Goal: Find specific page/section: Find specific page/section

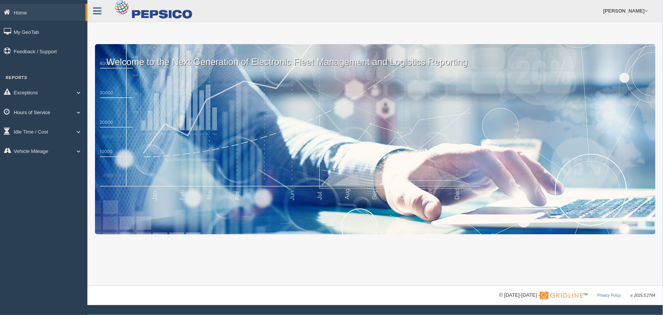
click at [81, 110] on span at bounding box center [79, 112] width 10 height 4
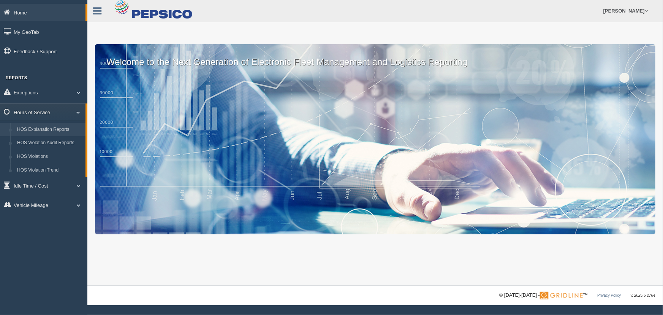
click at [76, 128] on link "HOS Explanation Reports" at bounding box center [50, 130] width 72 height 14
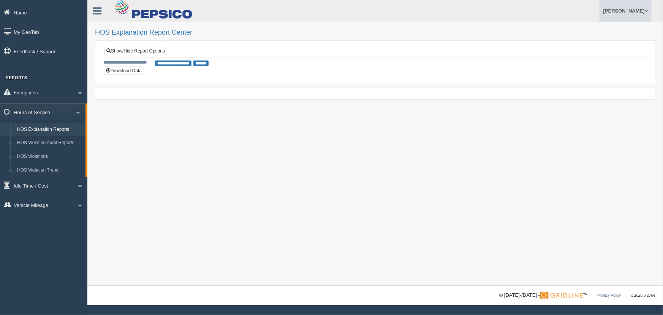
click at [606, 10] on link "[PERSON_NAME]" at bounding box center [626, 11] width 52 height 22
click at [575, 44] on link "Log Off" at bounding box center [610, 46] width 83 height 16
